Goal: Task Accomplishment & Management: Manage account settings

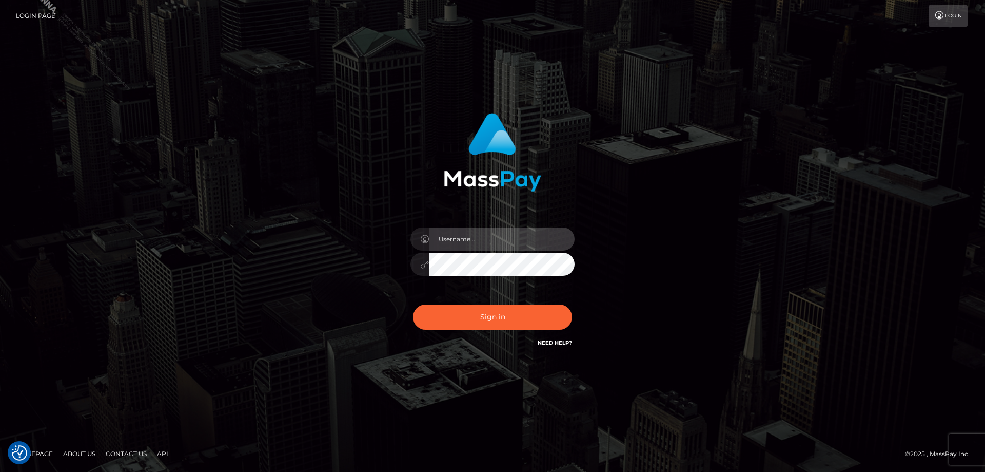
click at [466, 239] on input "text" at bounding box center [502, 238] width 146 height 23
type input "[PERSON_NAME].Silversocial"
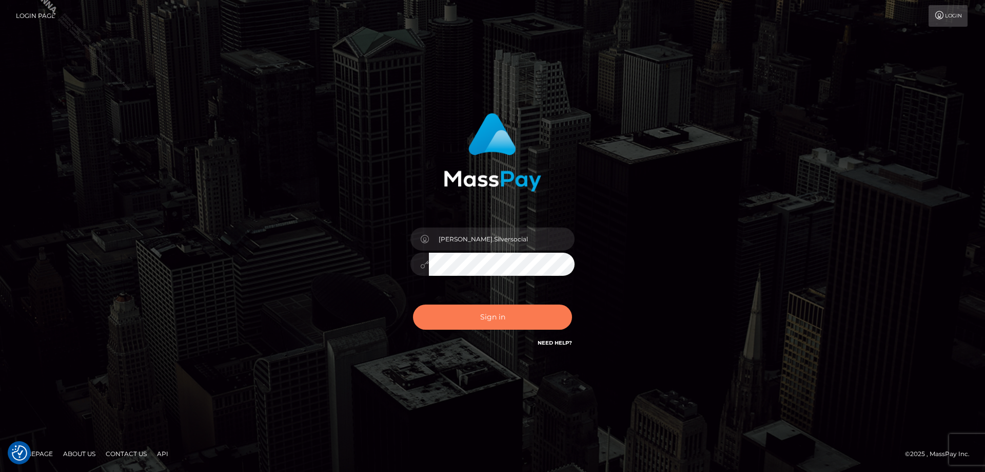
click at [503, 320] on button "Sign in" at bounding box center [492, 316] width 159 height 25
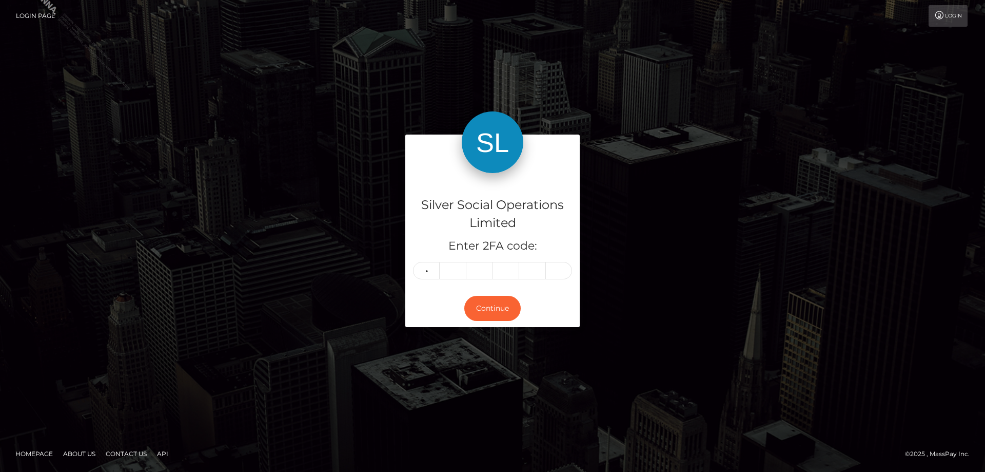
type input "2"
type input "1"
type input "9"
type input "7"
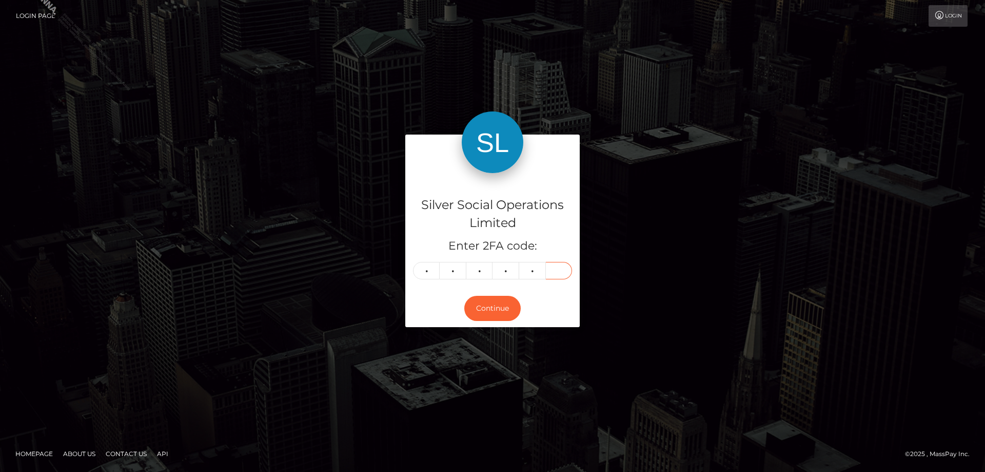
type input "1"
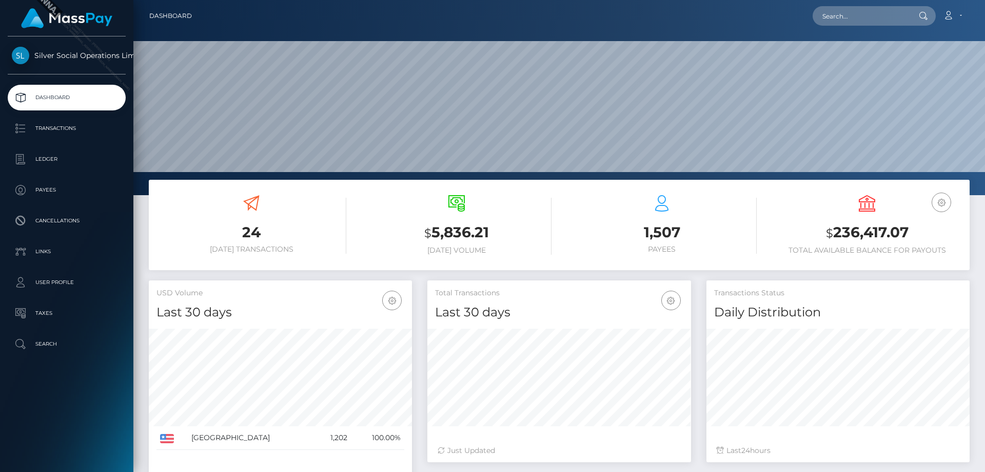
scroll to position [182, 264]
copy h3 "$ 236,417.07"
drag, startPoint x: 914, startPoint y: 232, endPoint x: 818, endPoint y: 234, distance: 95.5
click at [818, 234] on h3 "$ 236,417.07" at bounding box center [867, 232] width 190 height 21
